Goal: Information Seeking & Learning: Learn about a topic

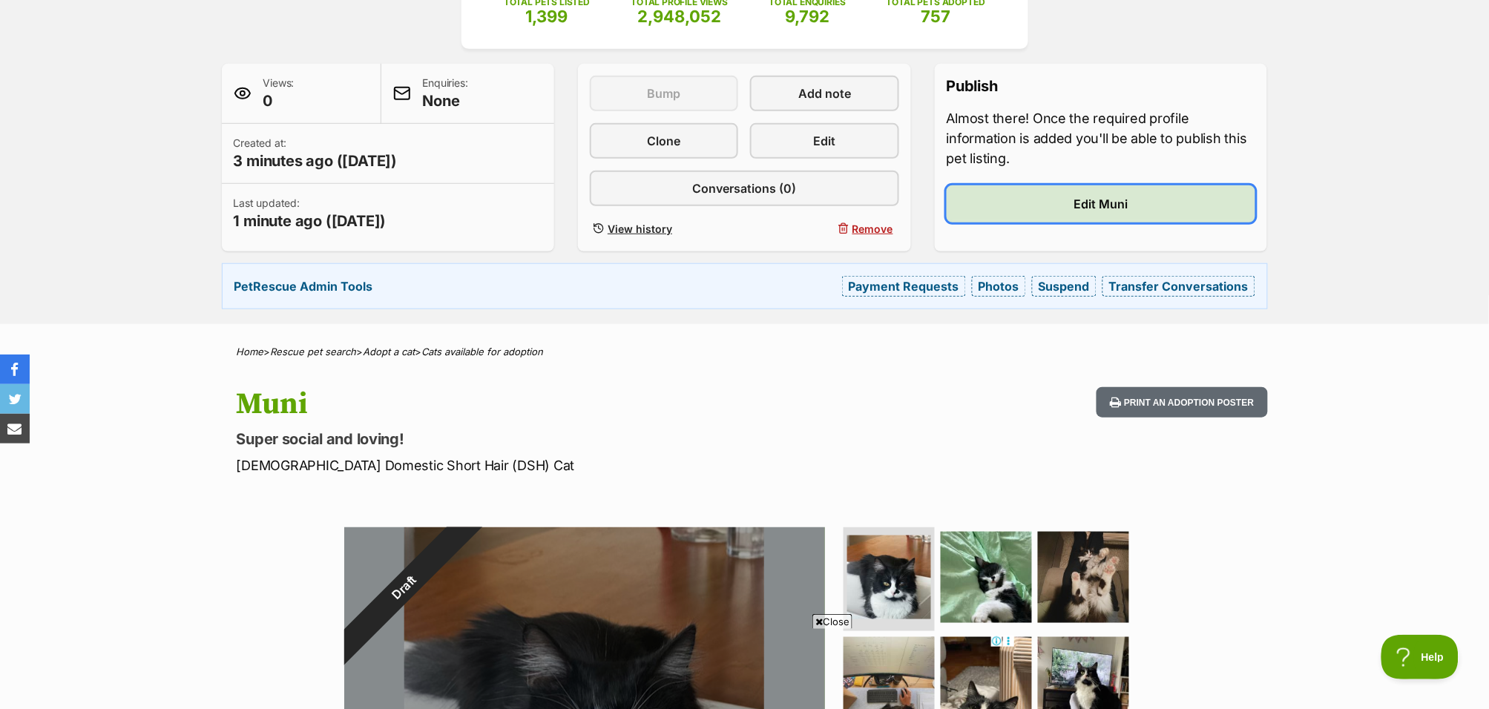
click at [1083, 209] on span "Edit Muni" at bounding box center [1101, 204] width 54 height 18
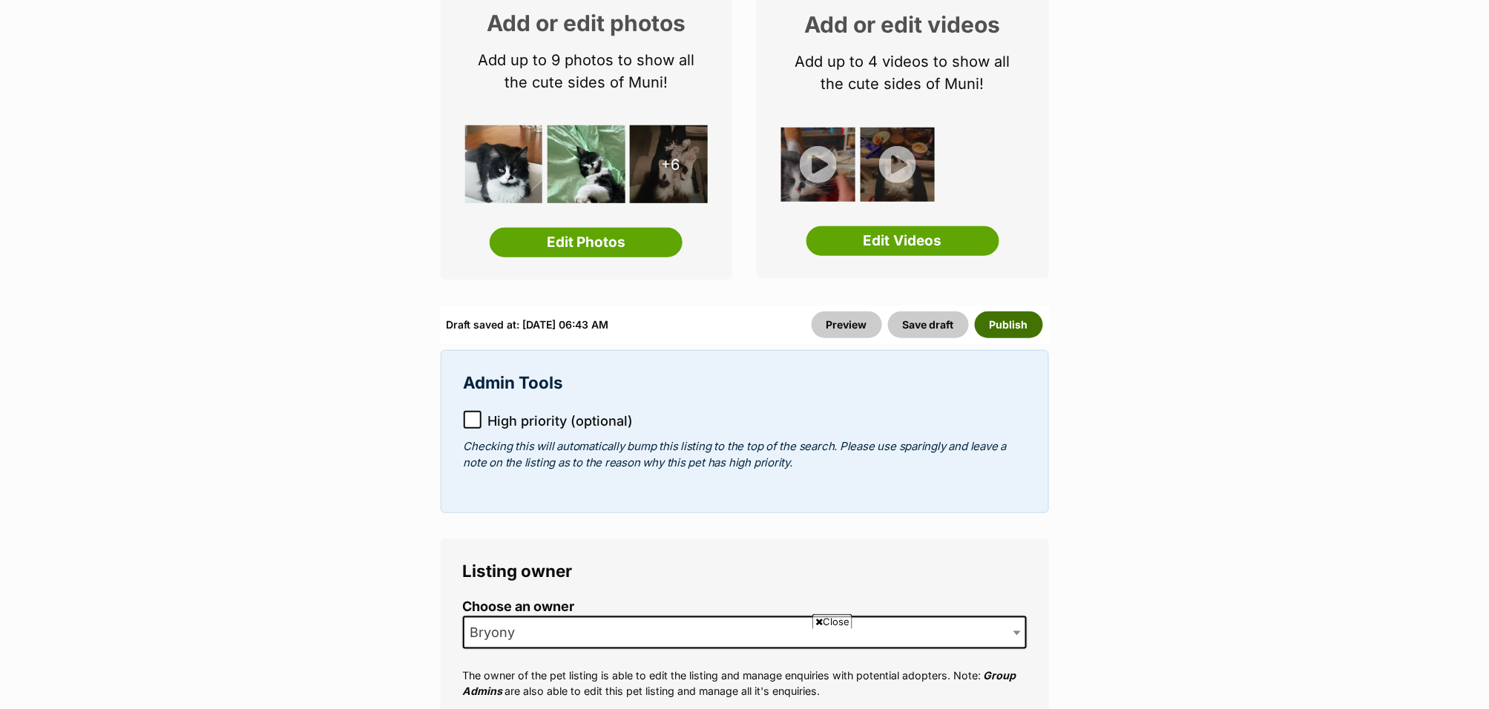
click at [1007, 327] on button "Publish" at bounding box center [1009, 325] width 68 height 27
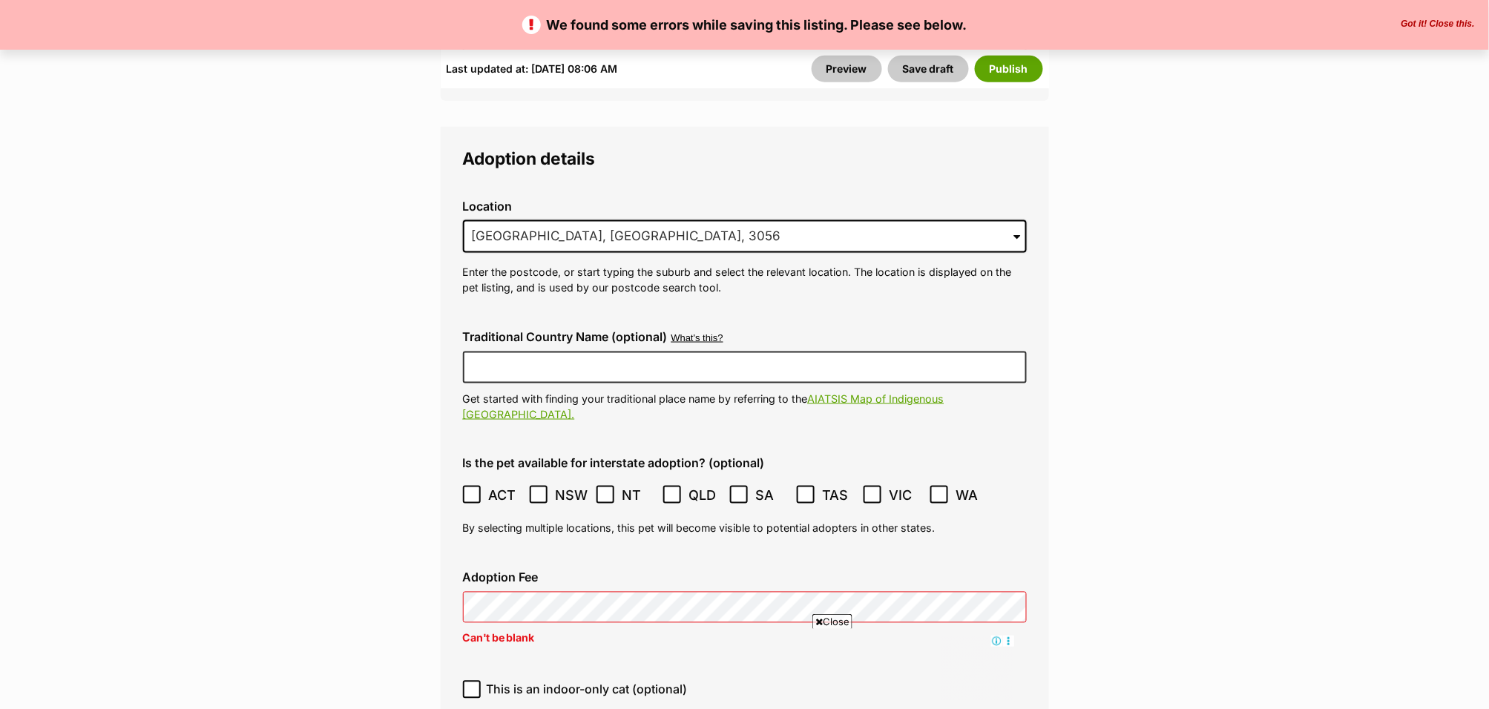
scroll to position [4365, 0]
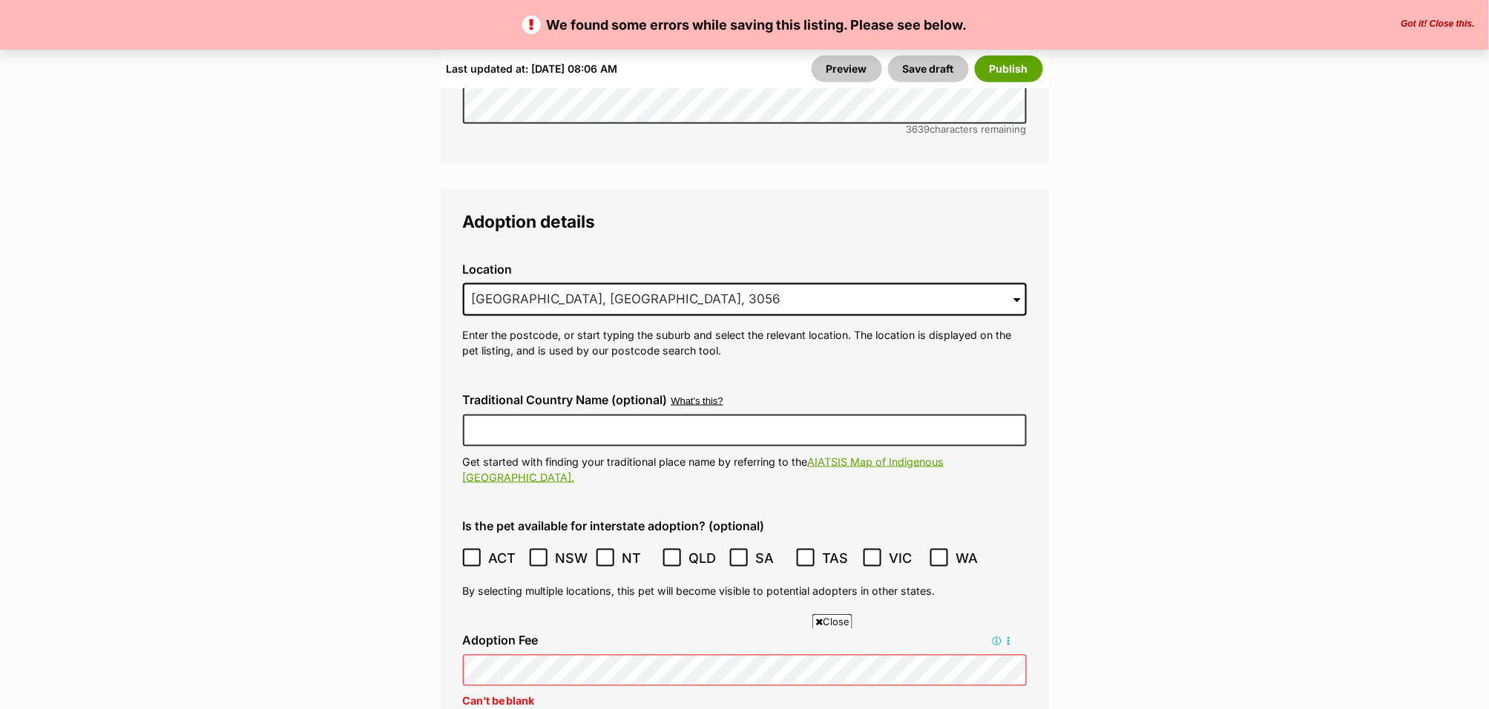
scroll to position [4278, 0]
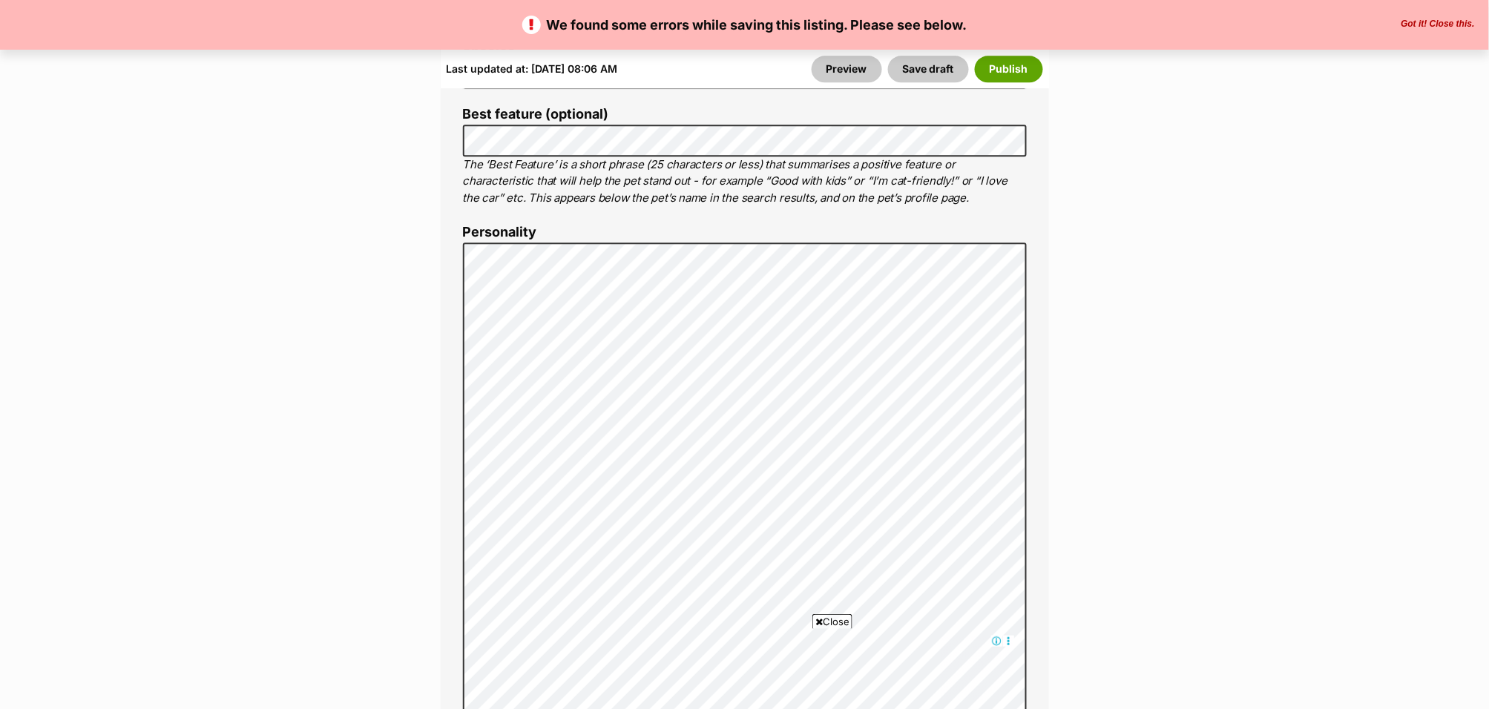
scroll to position [947, 0]
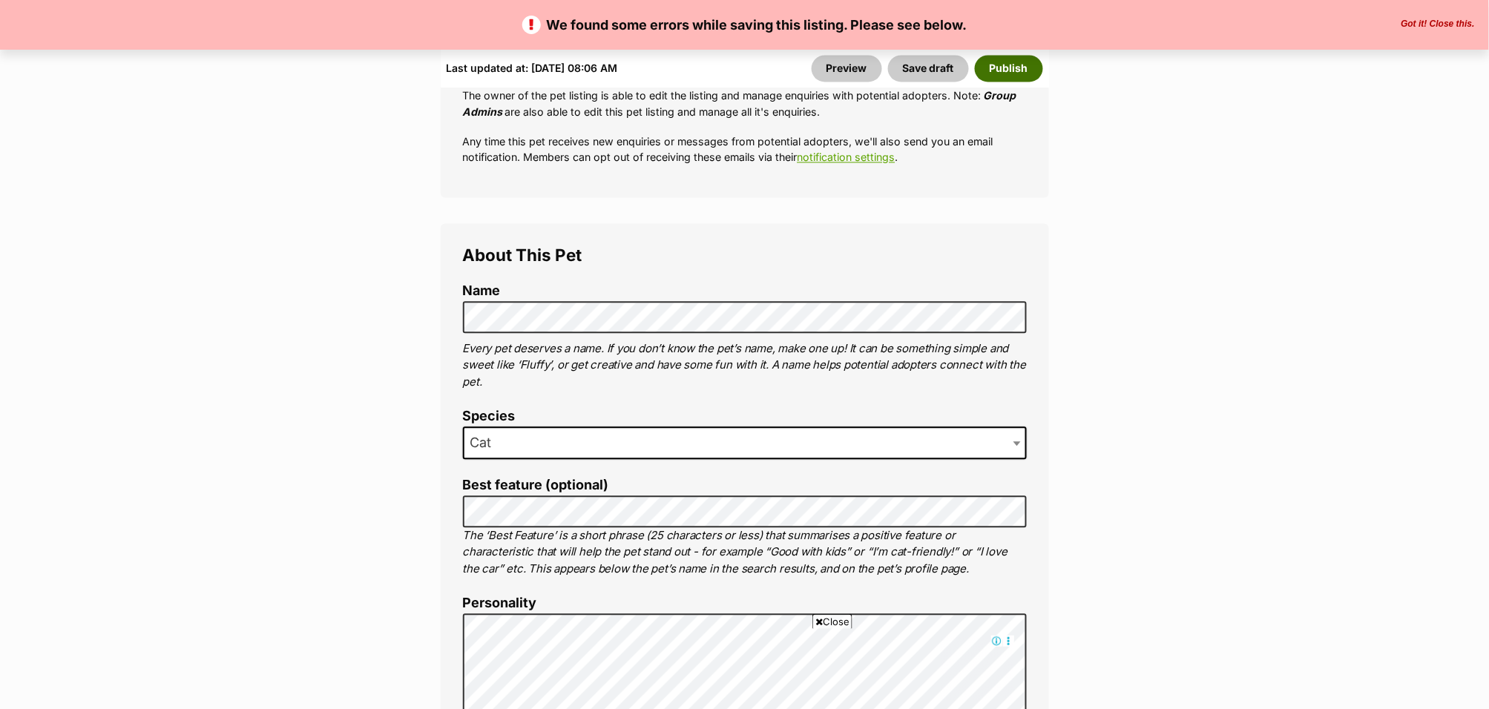
click at [1022, 77] on button "Publish" at bounding box center [1009, 69] width 68 height 27
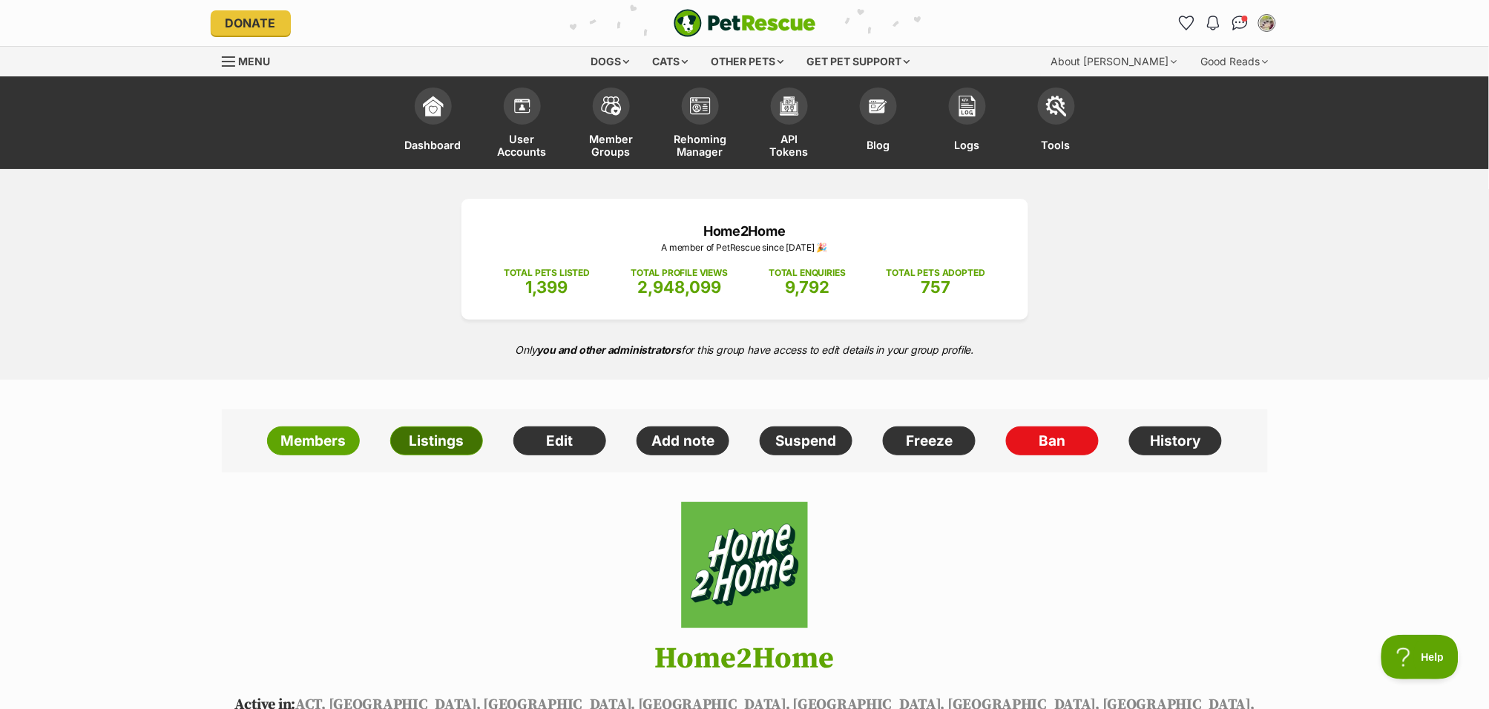
click at [462, 446] on link "Listings" at bounding box center [436, 442] width 93 height 30
click at [246, 59] on span "Menu" at bounding box center [255, 61] width 32 height 13
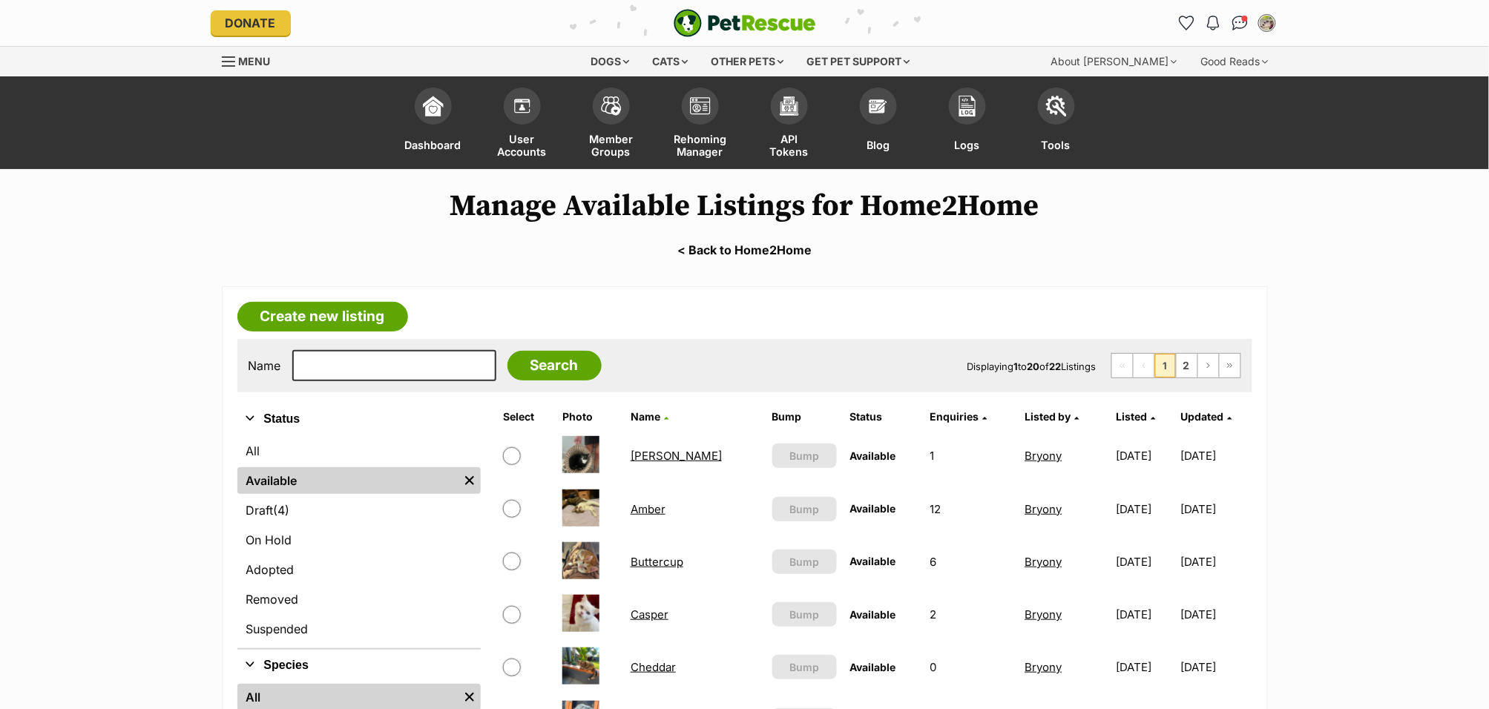
click at [226, 59] on div "Menu" at bounding box center [229, 62] width 15 height 12
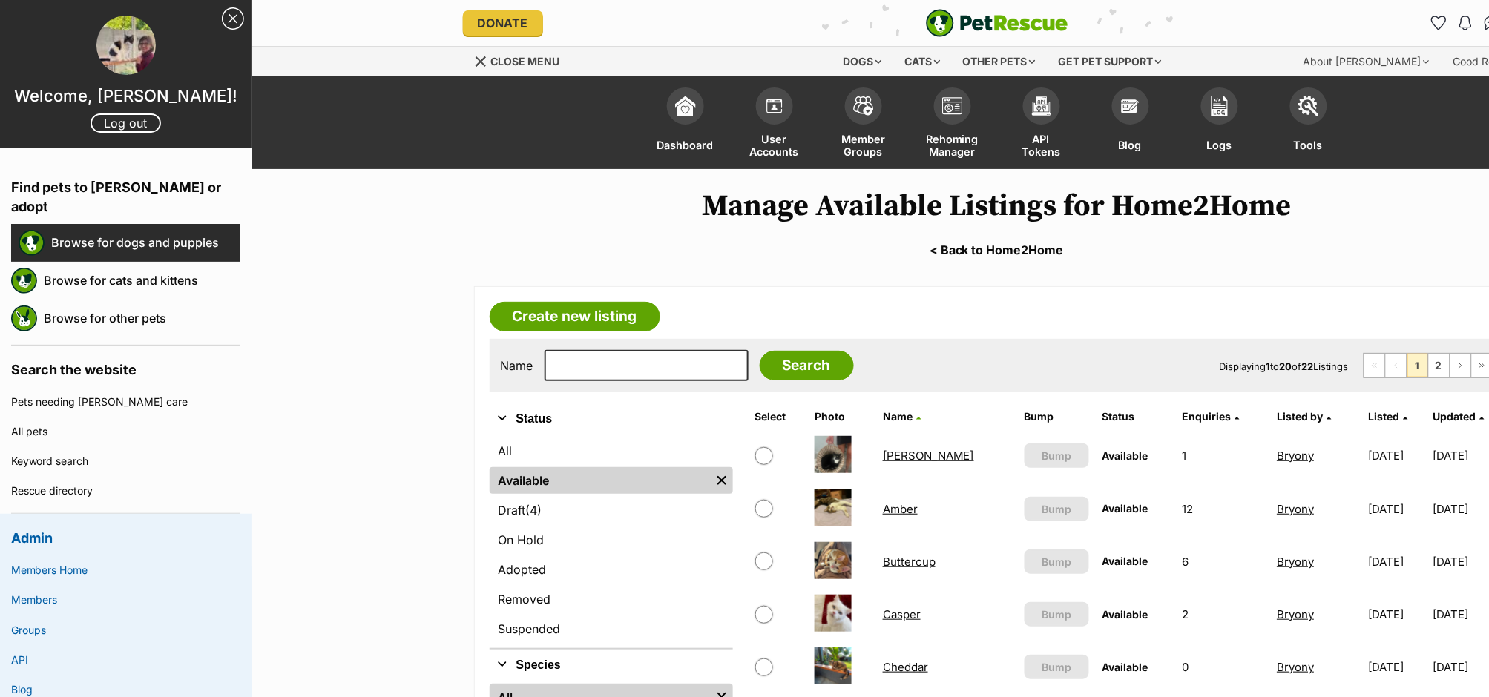
click at [130, 227] on link "Browse for dogs and puppies" at bounding box center [145, 242] width 189 height 31
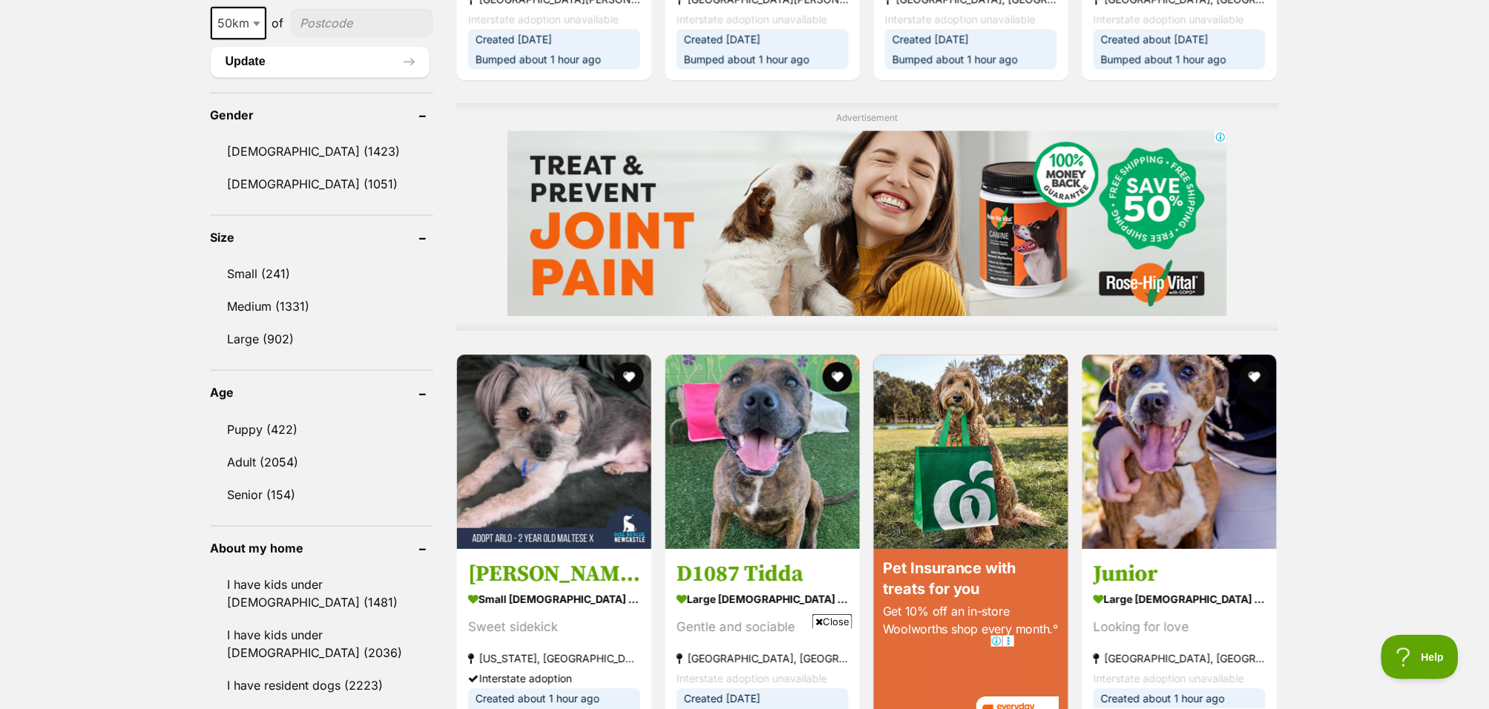
scroll to position [1315, 0]
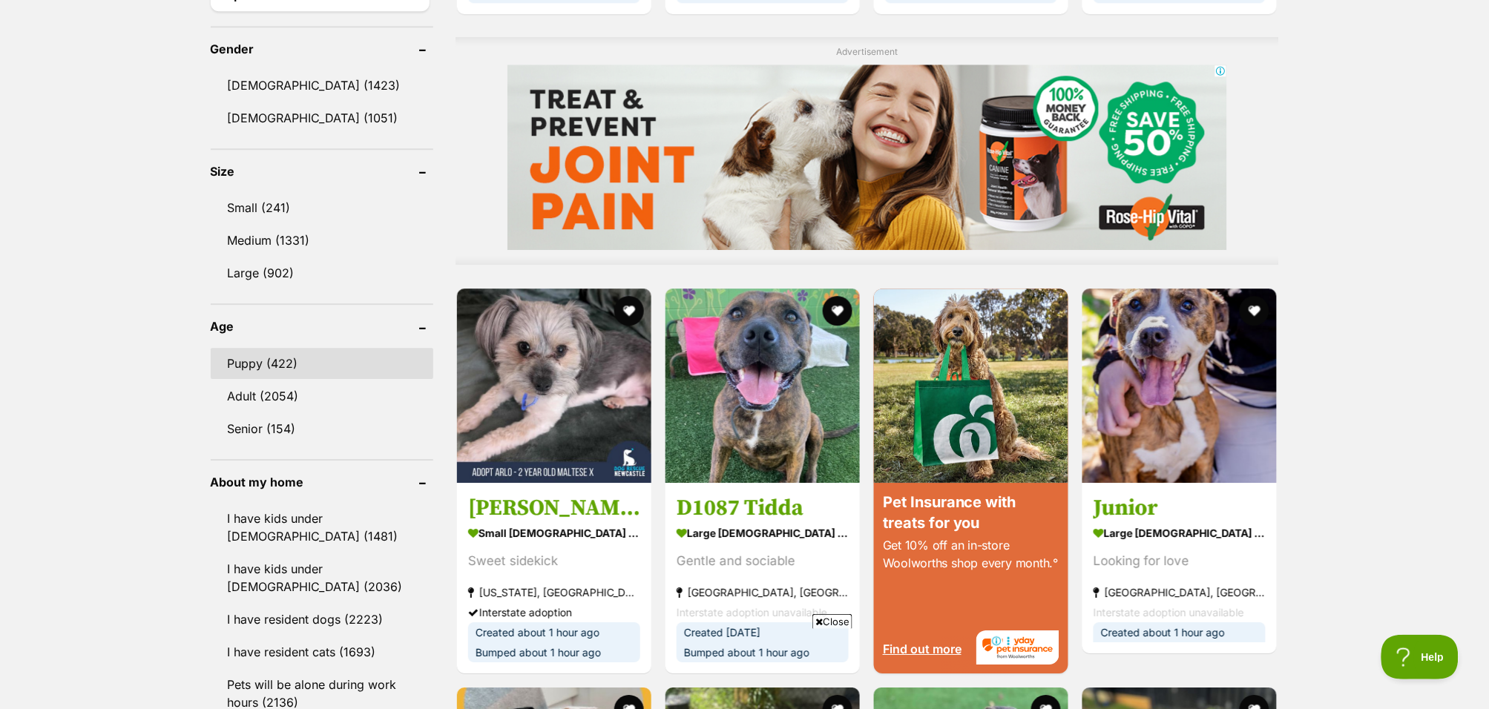
click at [326, 362] on link "Puppy (422)" at bounding box center [322, 363] width 223 height 31
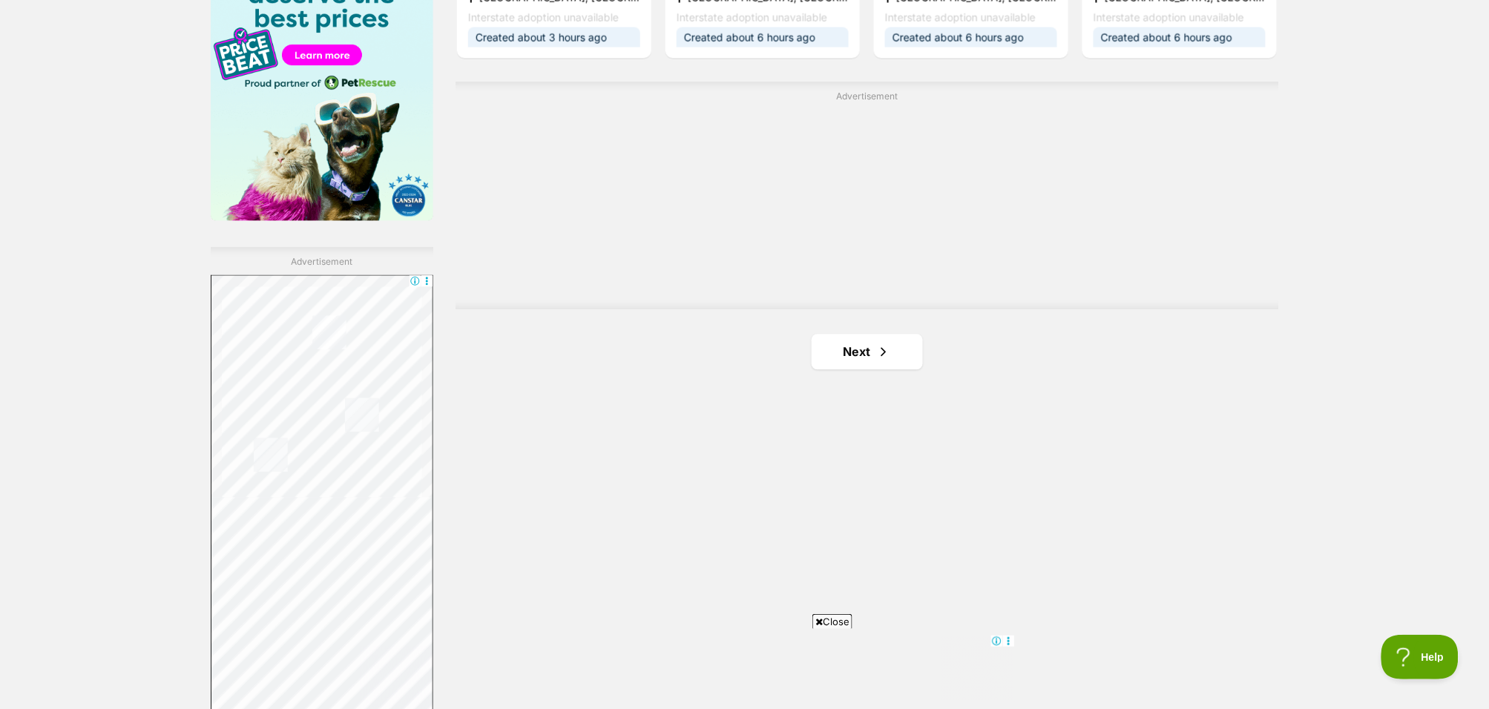
scroll to position [2891, 0]
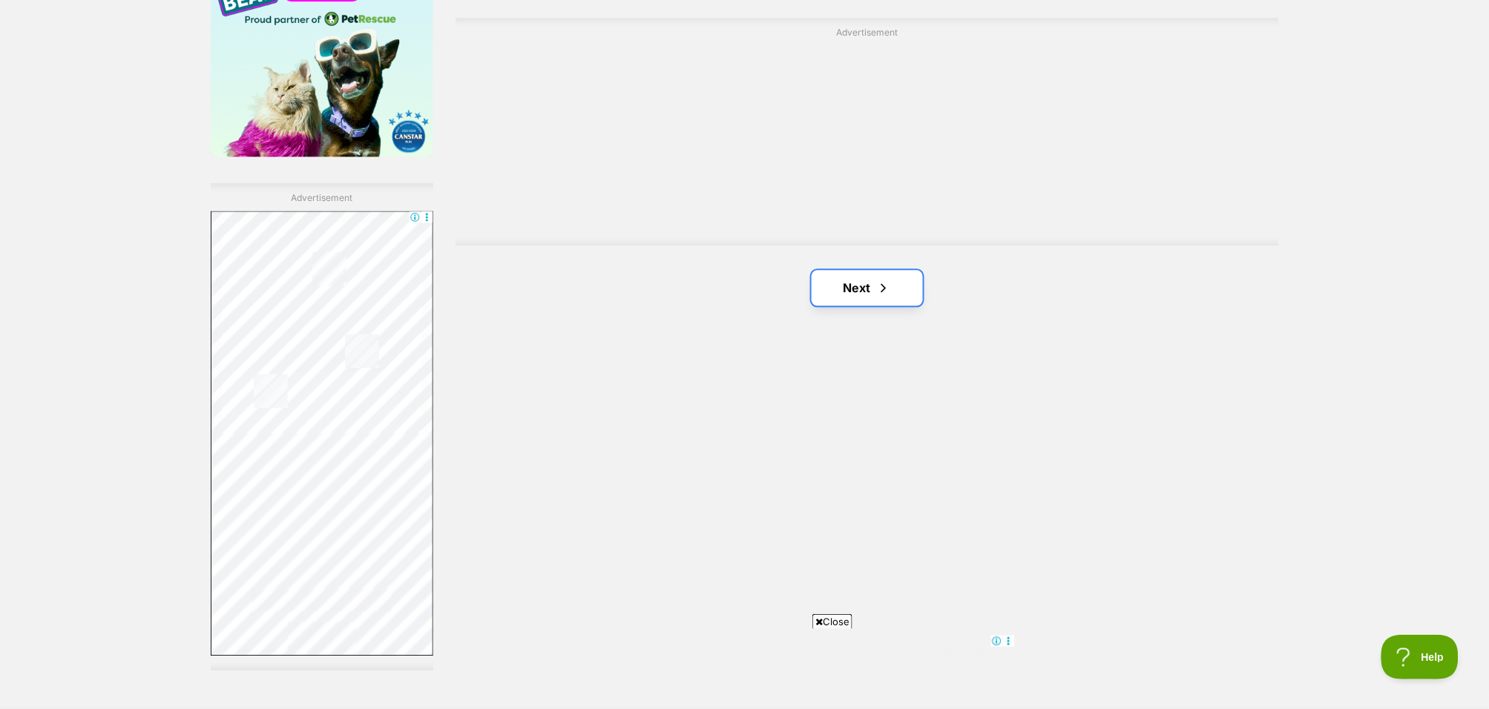
click at [869, 288] on link "Next" at bounding box center [867, 288] width 111 height 36
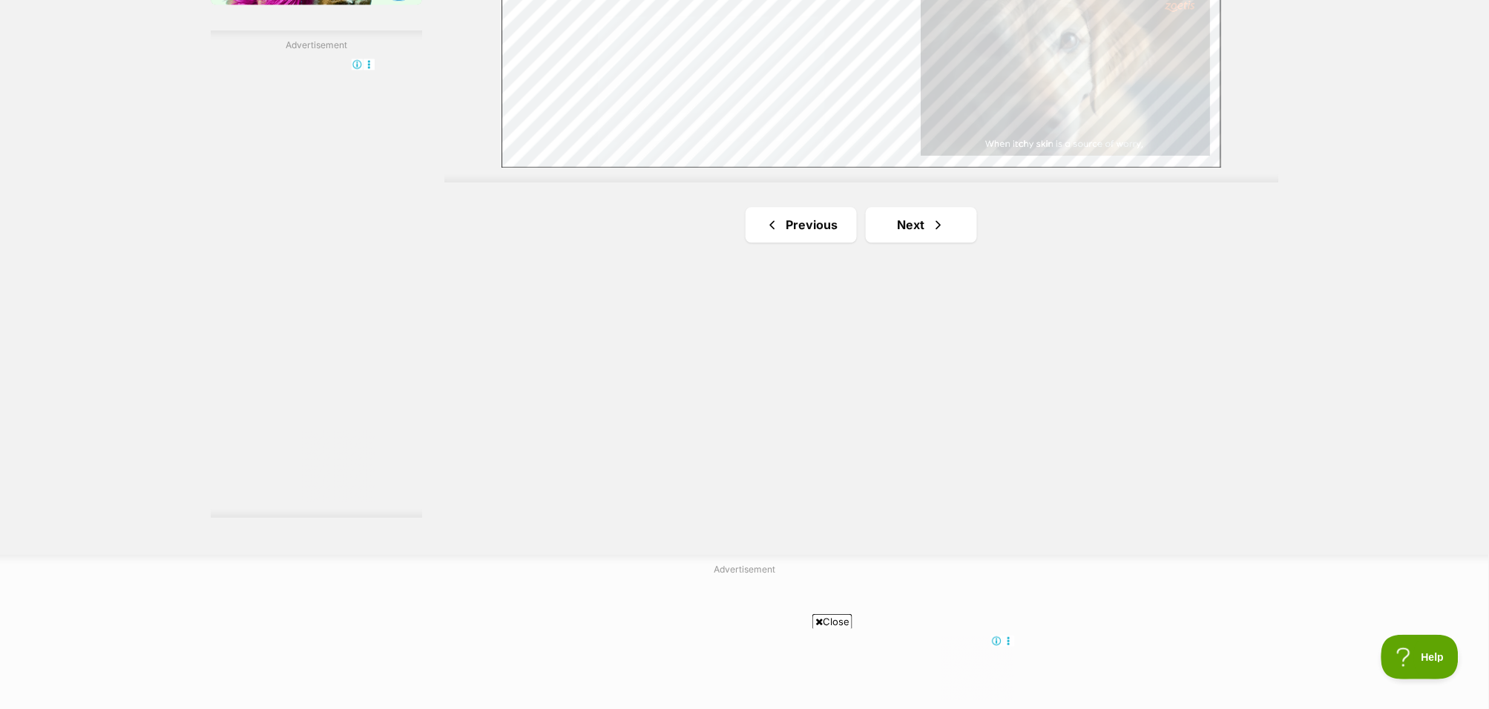
scroll to position [2839, 0]
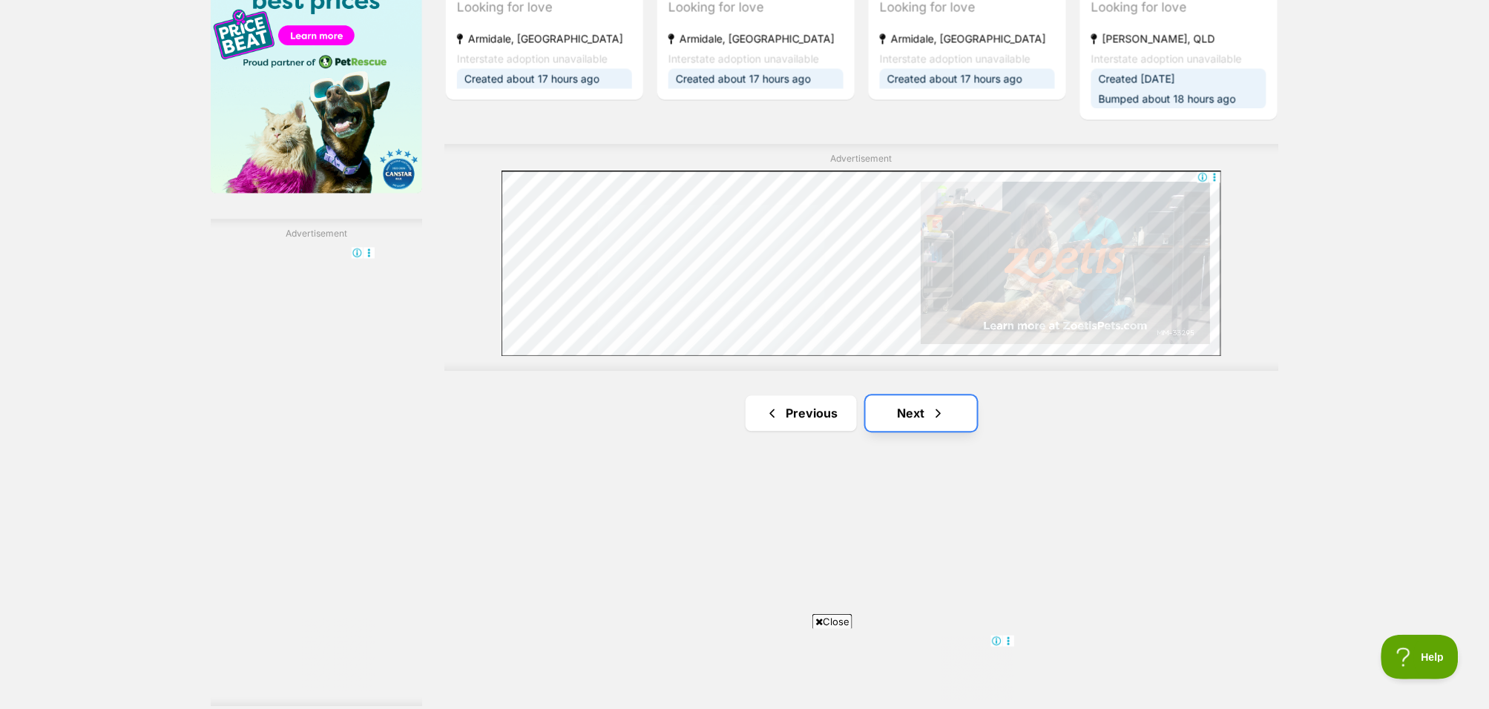
click at [915, 415] on link "Next" at bounding box center [921, 414] width 111 height 36
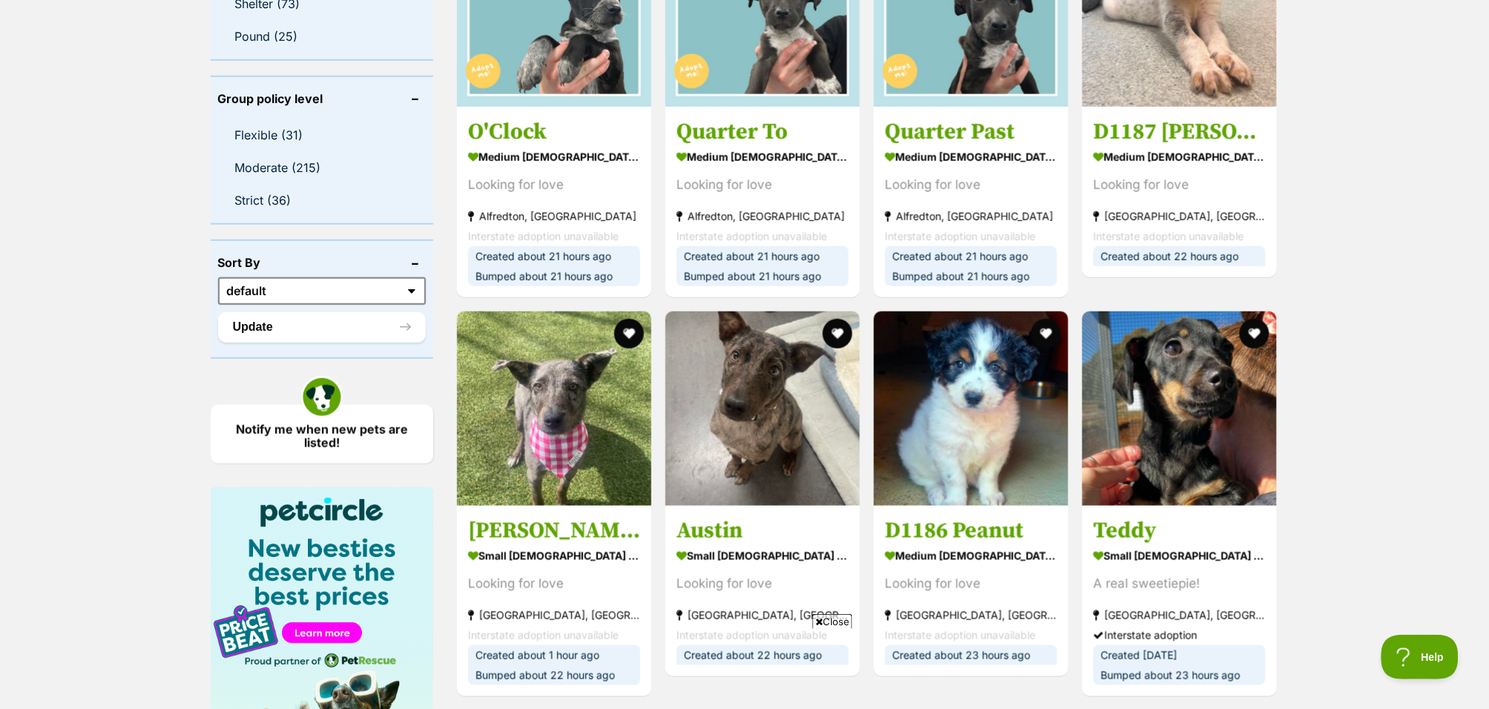
scroll to position [2328, 0]
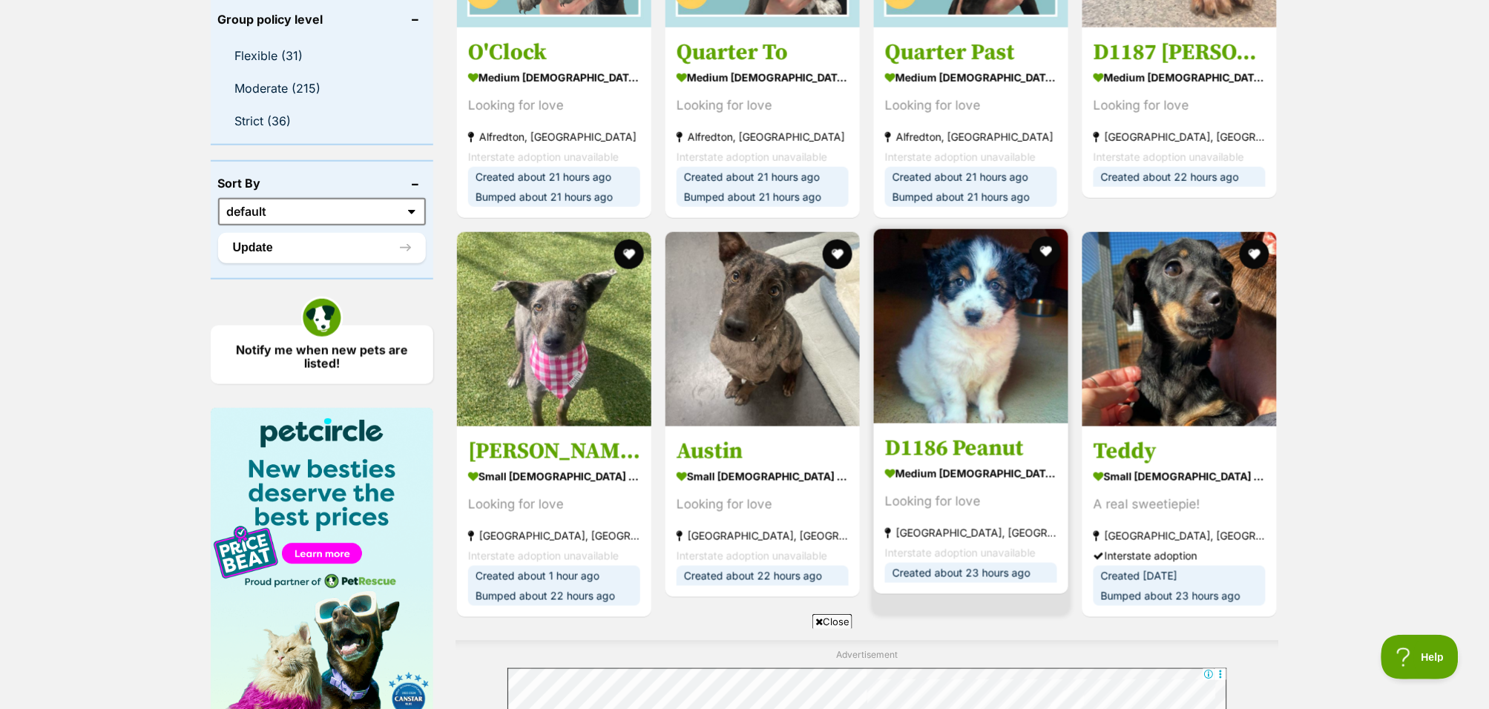
click at [943, 356] on img at bounding box center [971, 326] width 194 height 194
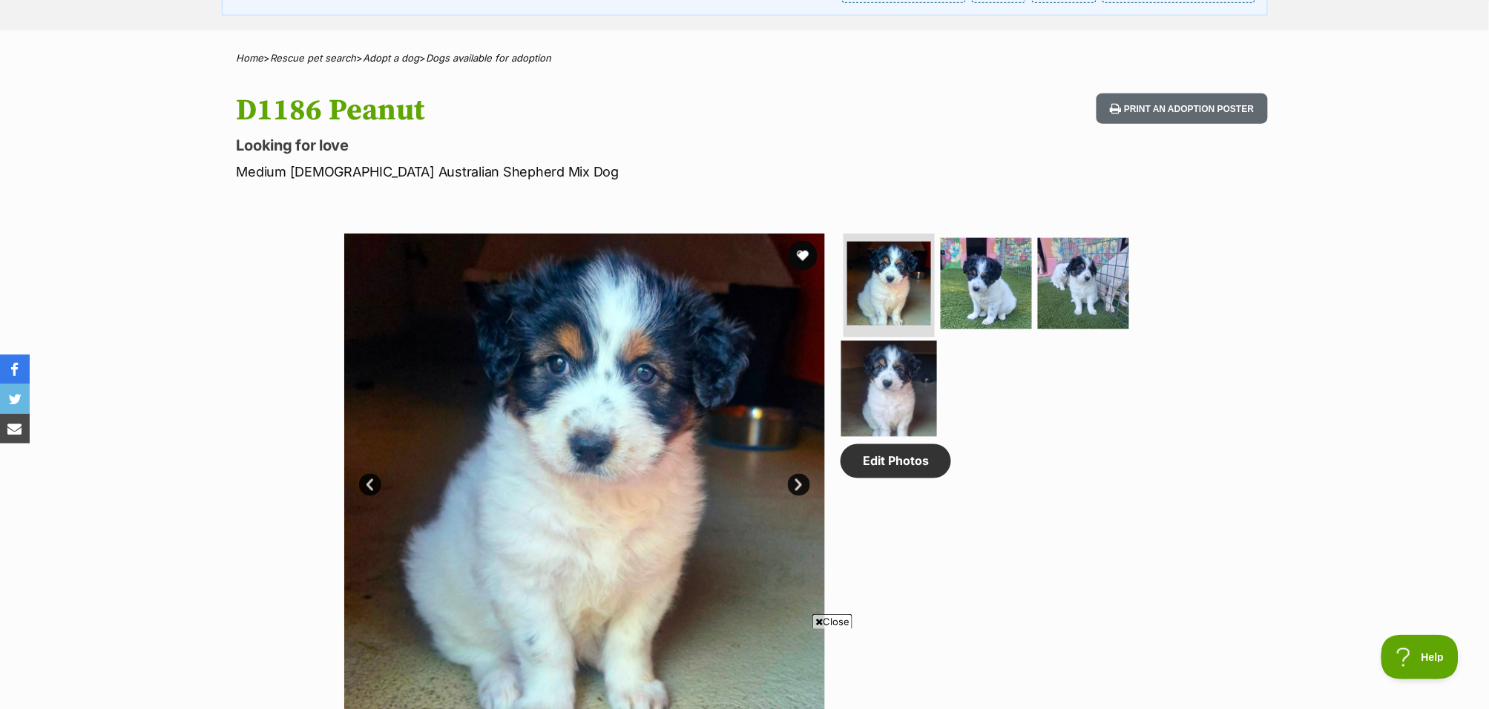
click at [888, 381] on img at bounding box center [889, 389] width 96 height 96
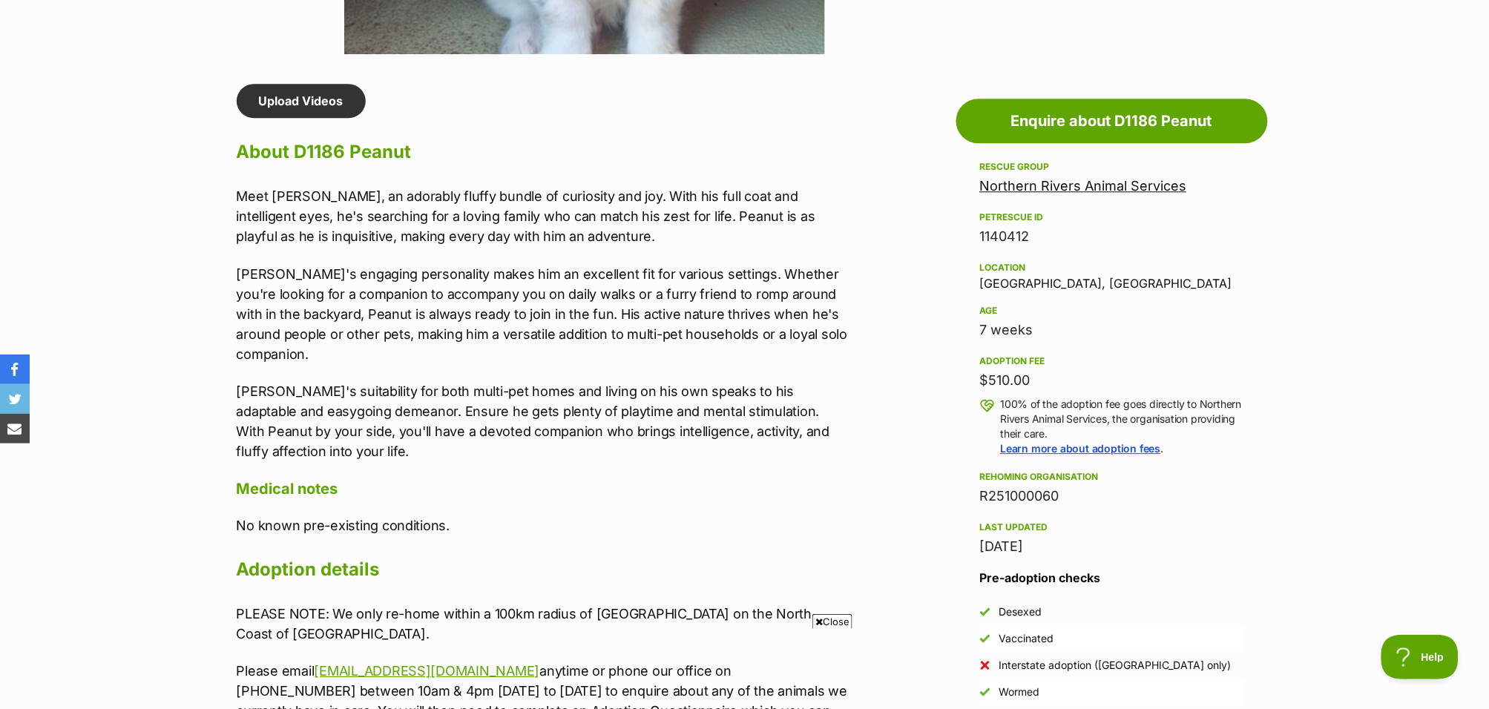
scroll to position [1234, 0]
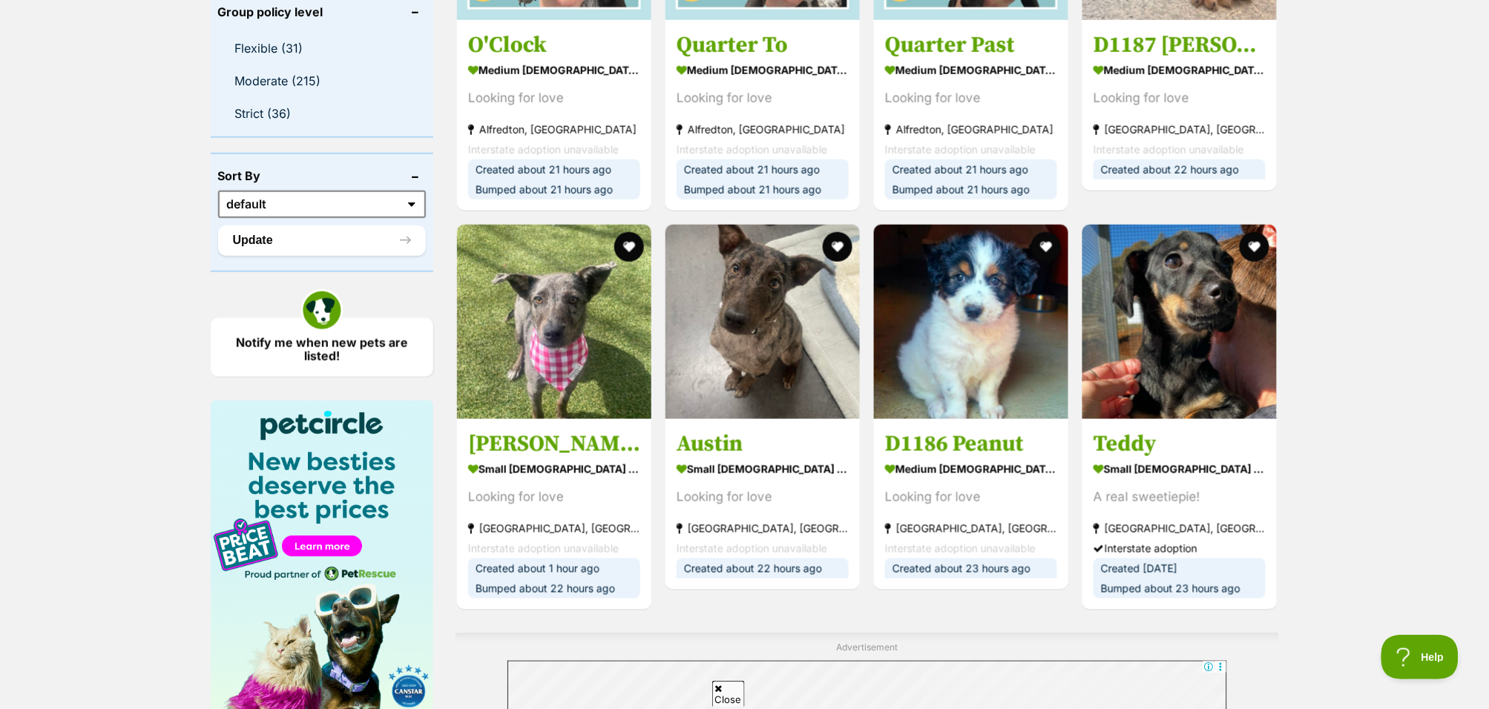
scroll to position [2338, 0]
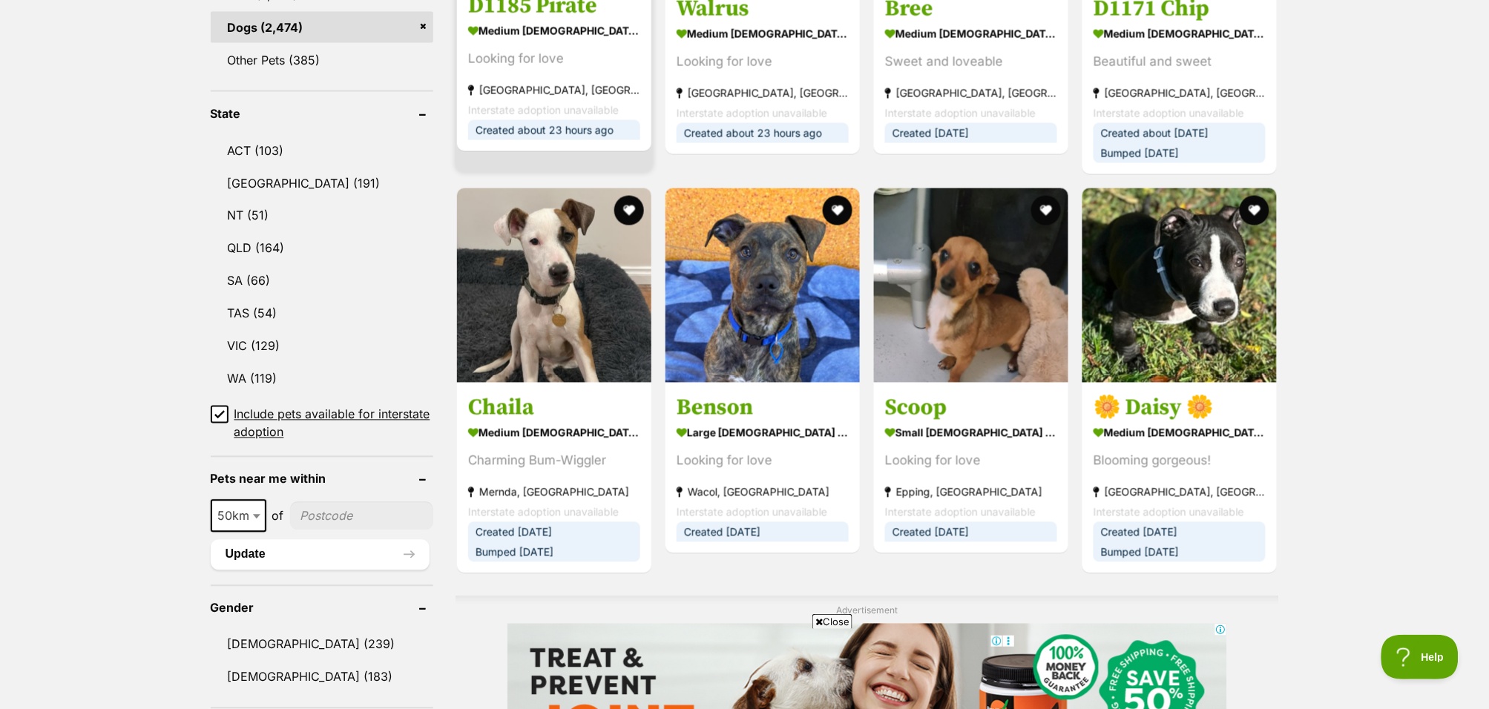
scroll to position [841, 0]
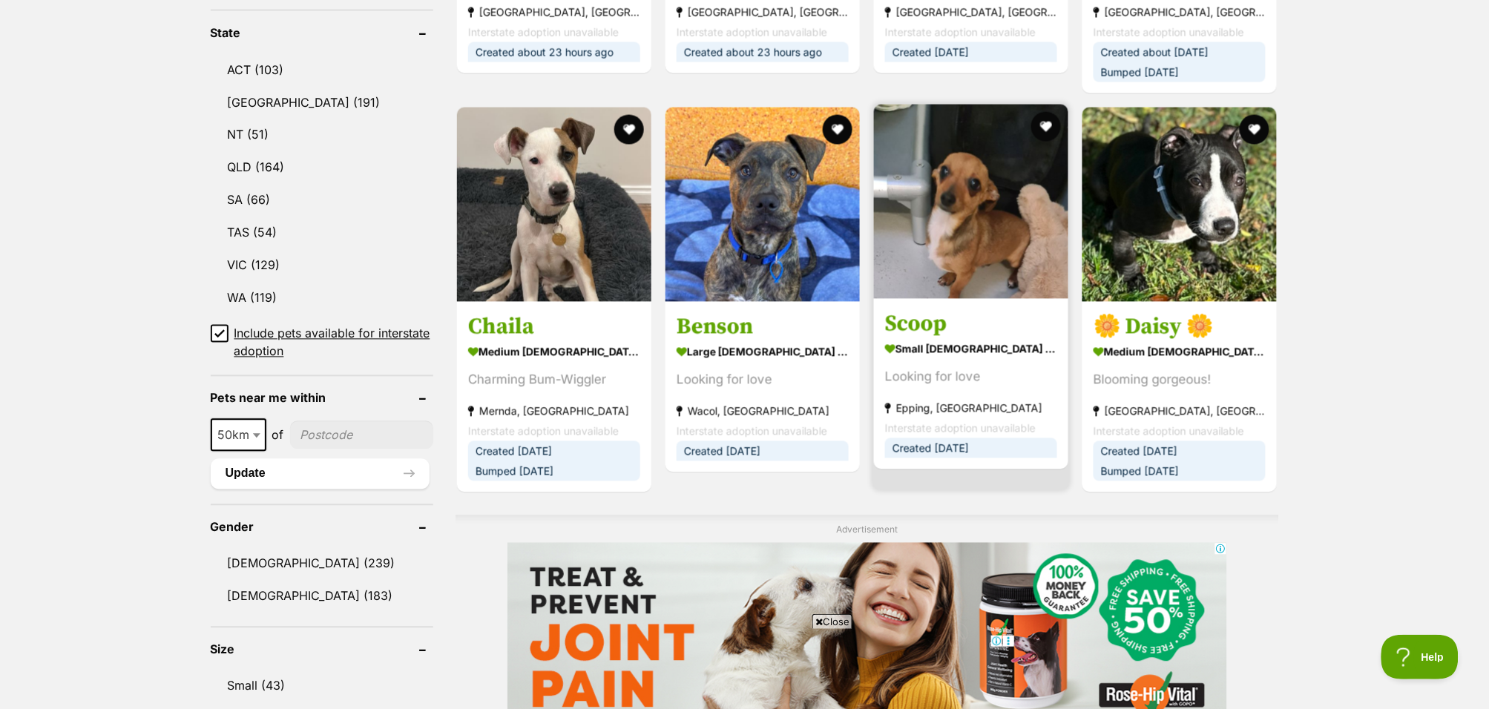
click at [1008, 364] on section "small male Dog Looking for love Epping, VIC Interstate adoption unavailable Cre…" at bounding box center [971, 398] width 172 height 120
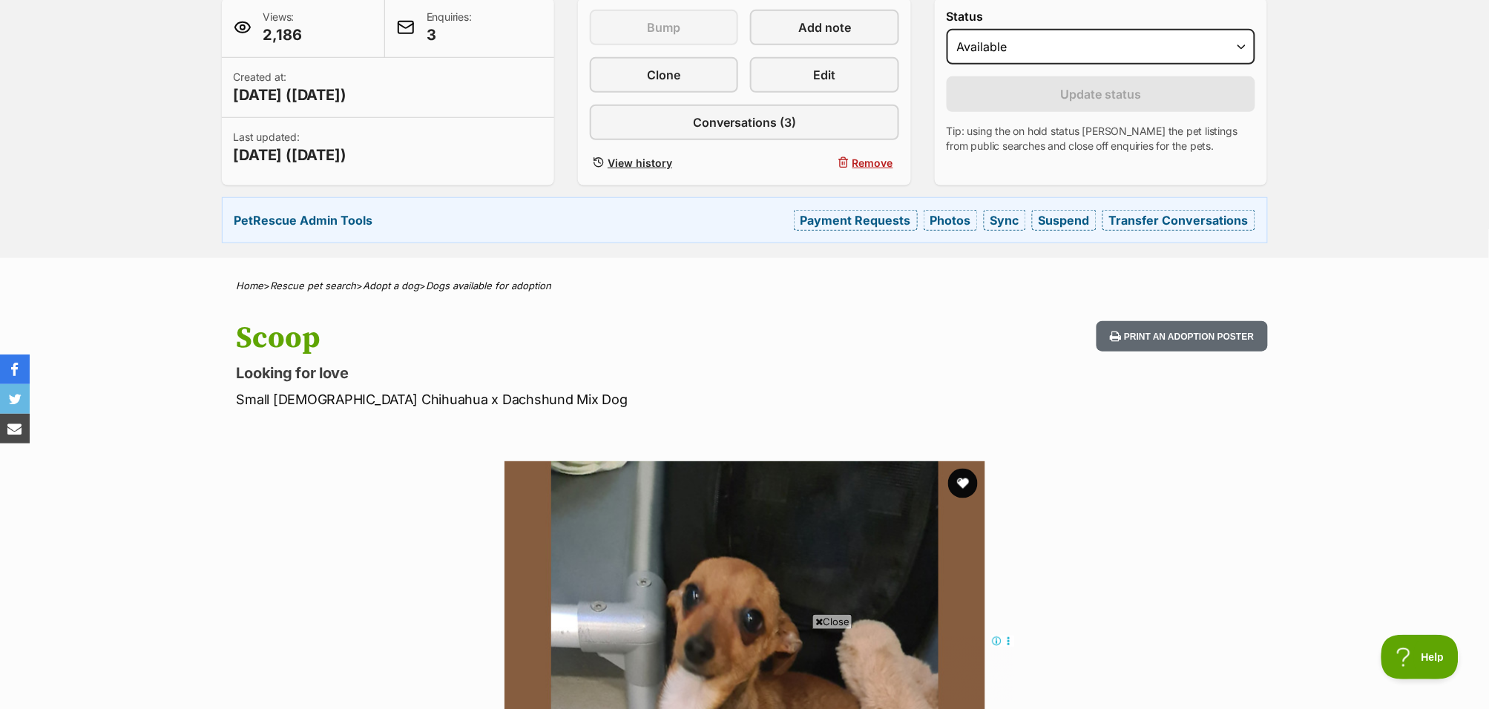
scroll to position [310, 0]
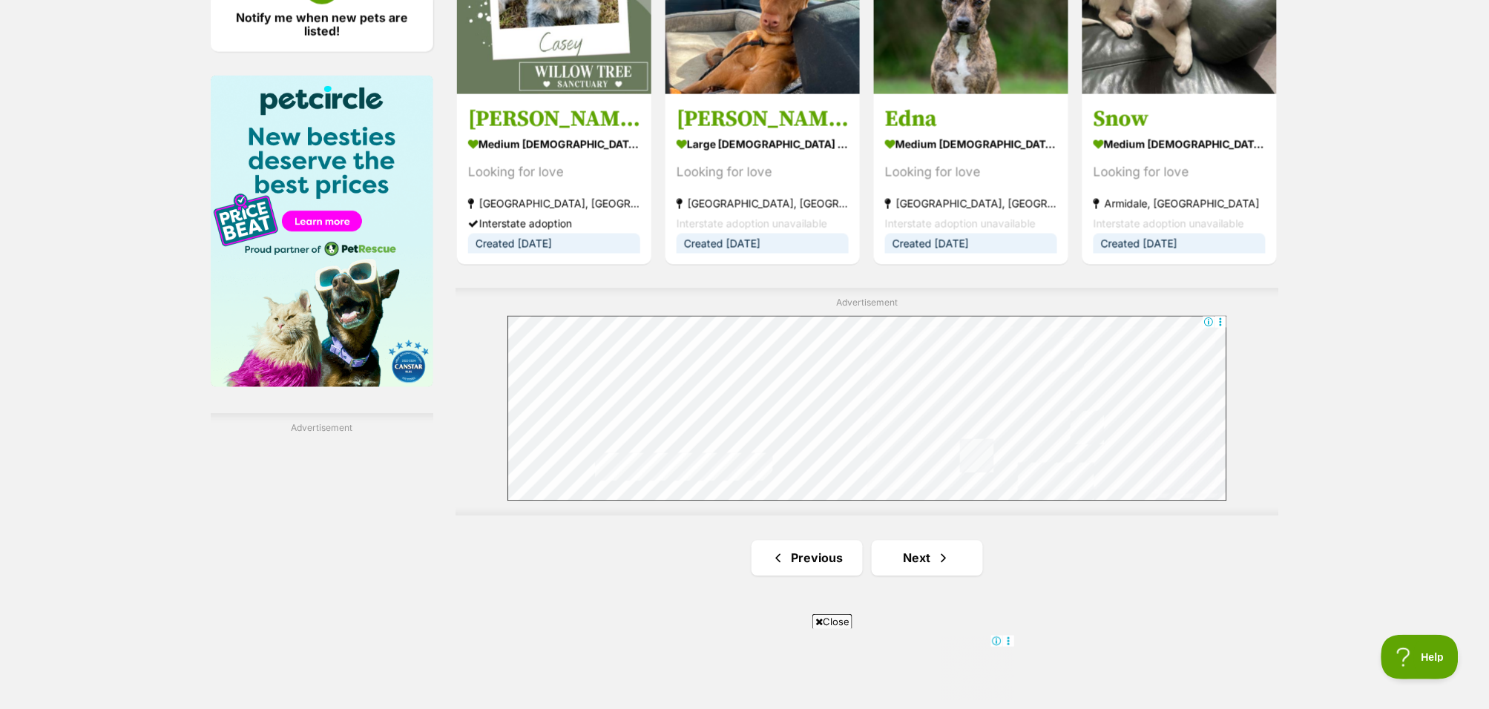
scroll to position [2875, 0]
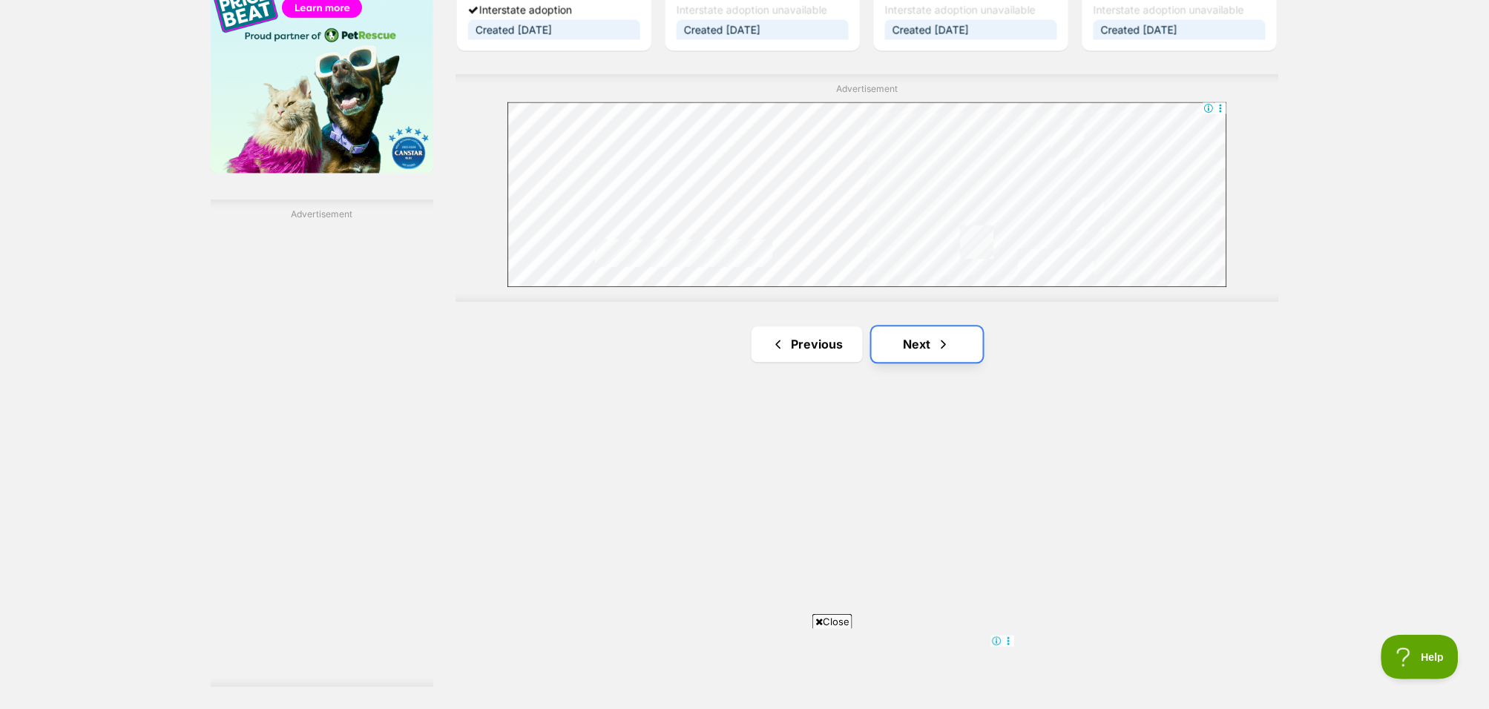
click at [919, 346] on link "Next" at bounding box center [927, 344] width 111 height 36
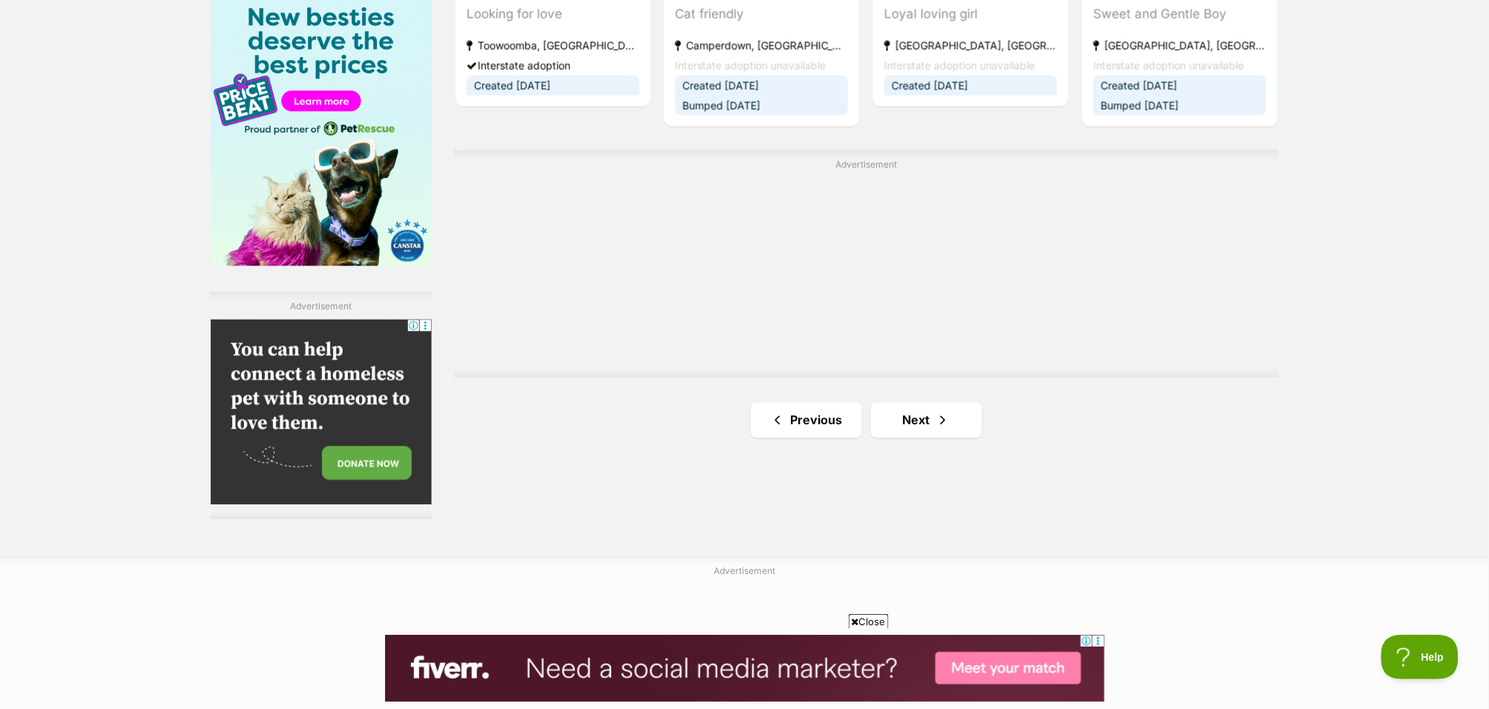
scroll to position [2861, 0]
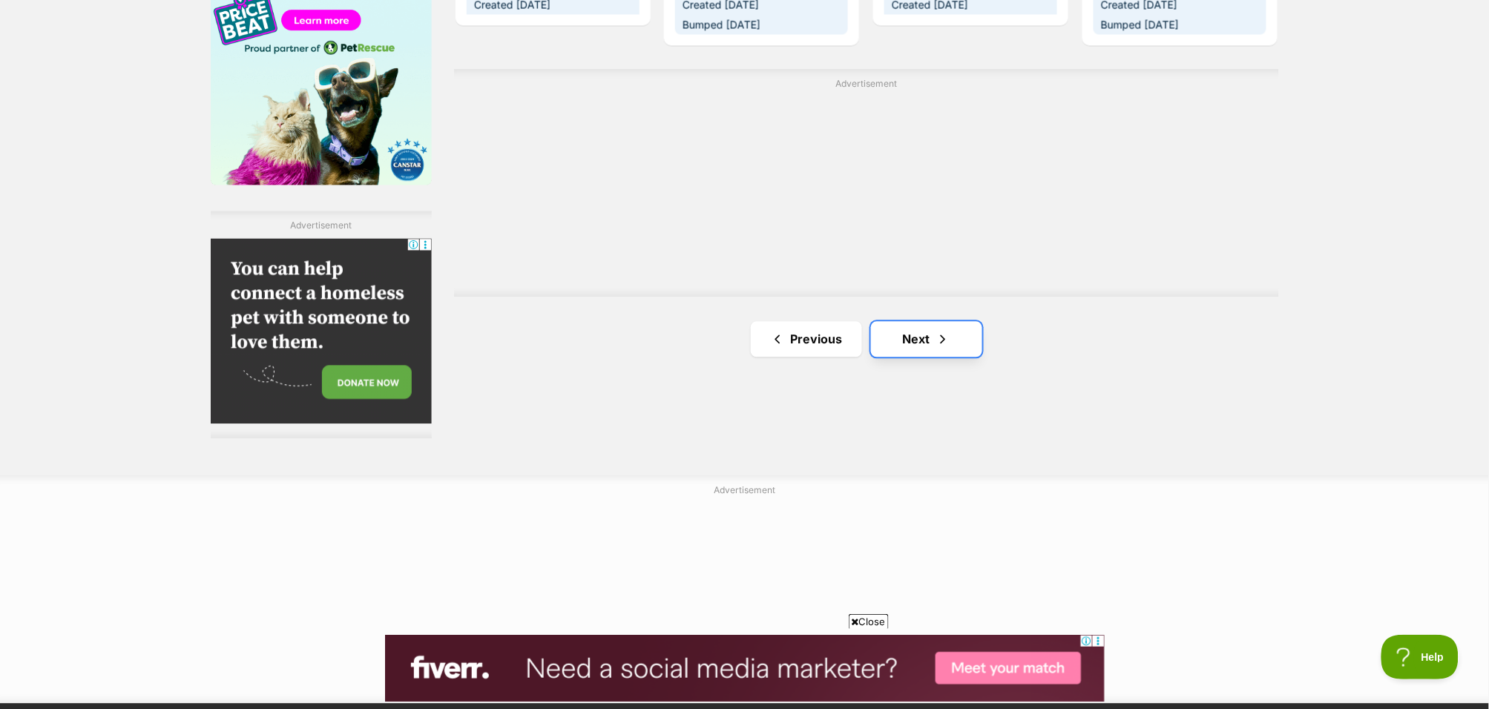
click at [934, 347] on link "Next" at bounding box center [926, 340] width 111 height 36
